Goal: Use online tool/utility: Utilize a website feature to perform a specific function

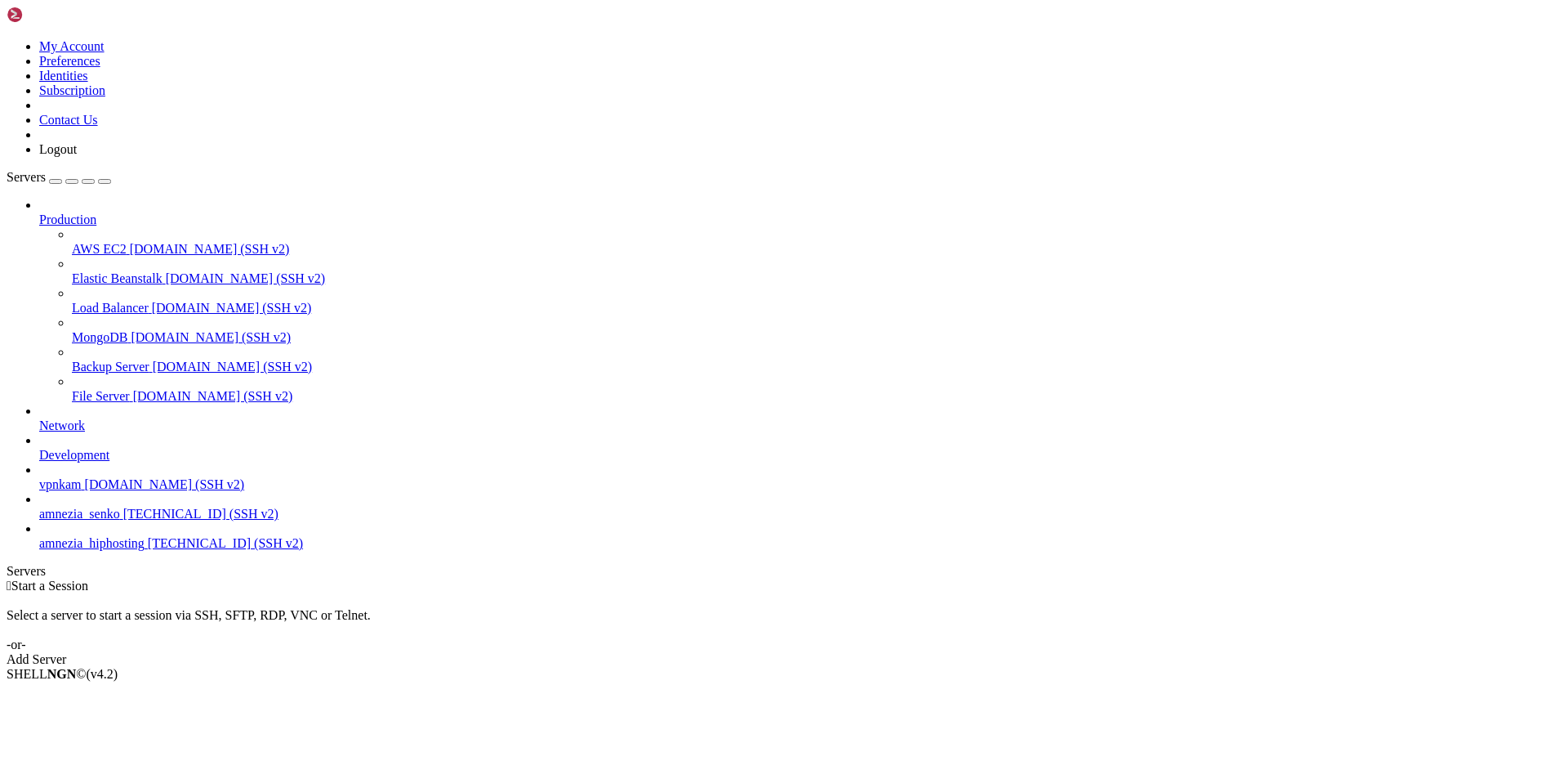
click at [123, 521] on span "[TECHNICAL_ID] (SSH v2)" at bounding box center [201, 513] width 155 height 14
click at [148, 550] on span "[TECHNICAL_ID] (SSH v2)" at bounding box center [226, 542] width 155 height 14
click at [123, 521] on span "[TECHNICAL_ID] (SSH v2)" at bounding box center [201, 513] width 155 height 14
click at [96, 551] on div "Production AWS EC2 [DOMAIN_NAME] (SSH v2) Elastic Beanstalk [DOMAIN_NAME] (SSH …" at bounding box center [784, 374] width 1555 height 353
click at [123, 521] on span "[TECHNICAL_ID] (SSH v2)" at bounding box center [201, 513] width 155 height 14
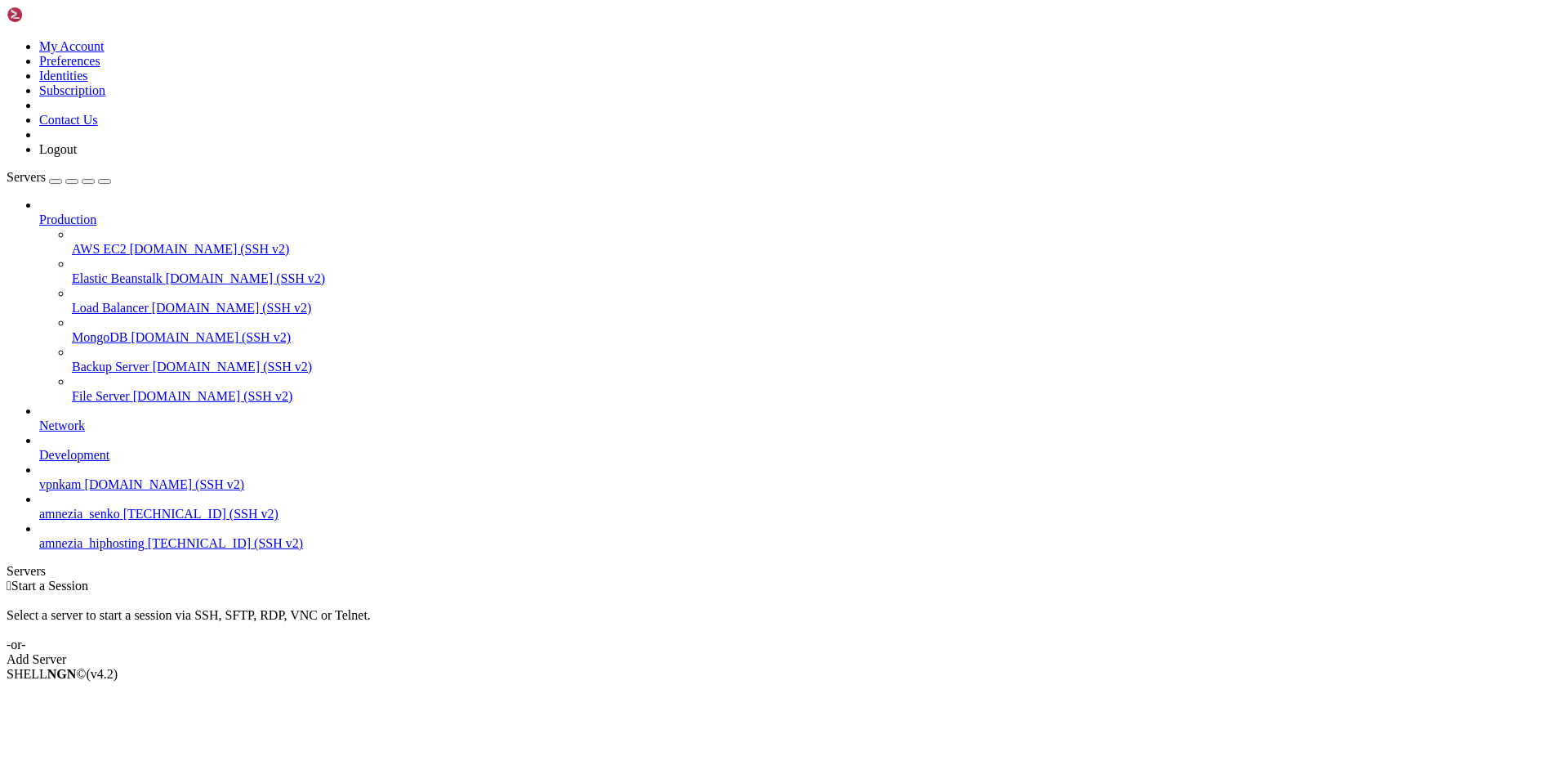
click at [123, 521] on span "[TECHNICAL_ID] (SSH v2)" at bounding box center [201, 513] width 155 height 14
